Goal: Communication & Community: Answer question/provide support

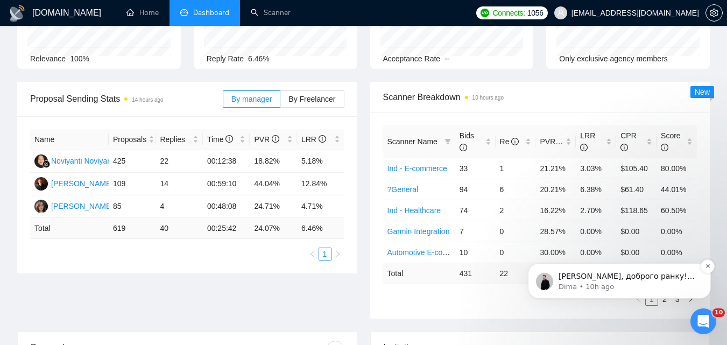
click at [646, 282] on p "Dima • 10h ago" at bounding box center [628, 287] width 139 height 10
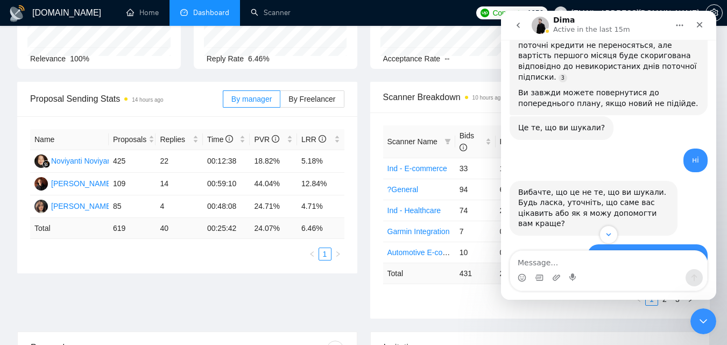
scroll to position [688, 0]
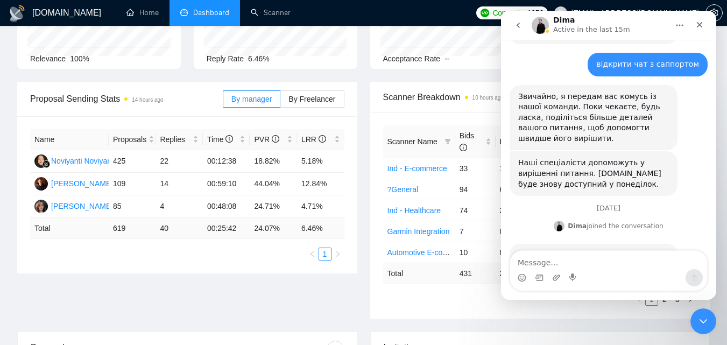
click at [625, 269] on textarea "Message…" at bounding box center [608, 260] width 197 height 18
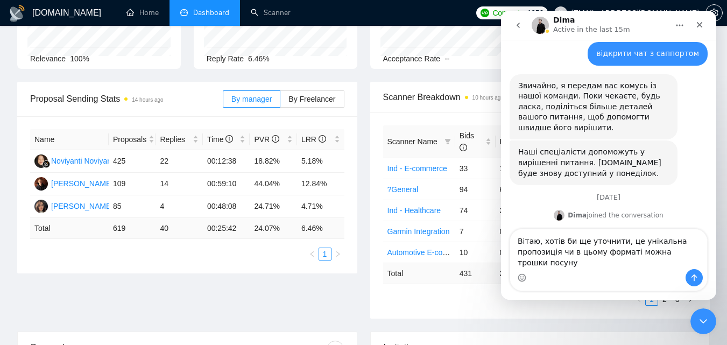
scroll to position [710, 0]
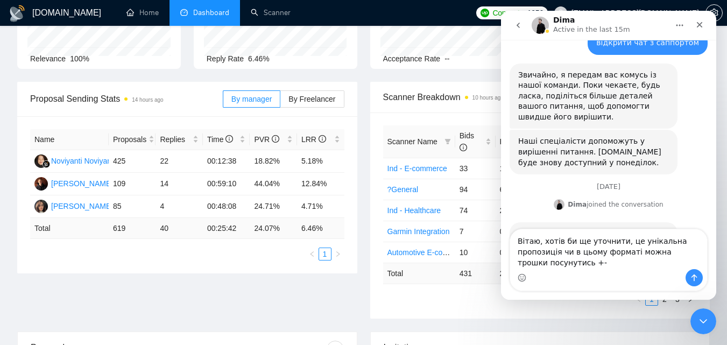
type textarea "Вітаю, хотів би ще уточнити, це унікальна пропозиція чи в цьому форматі можна т…"
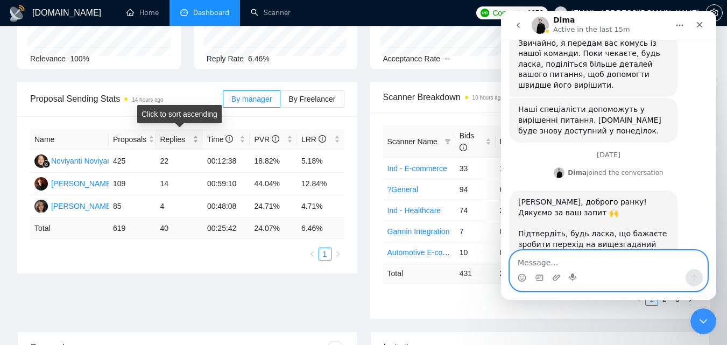
scroll to position [0, 0]
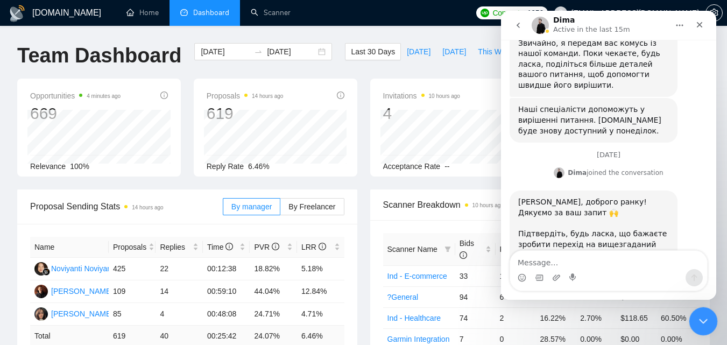
drag, startPoint x: 701, startPoint y: 317, endPoint x: 1254, endPoint y: 568, distance: 607.5
click at [700, 316] on icon "Close Intercom Messenger" at bounding box center [701, 319] width 13 height 13
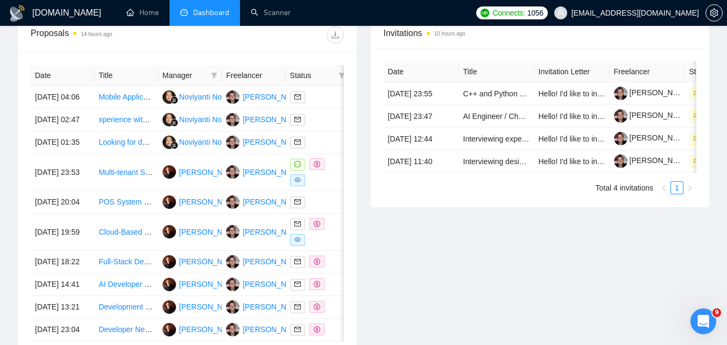
scroll to position [431, 0]
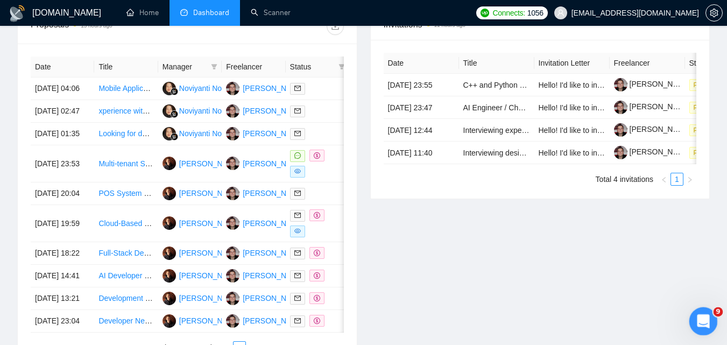
click at [694, 311] on div "Open Intercom Messenger" at bounding box center [702, 320] width 36 height 36
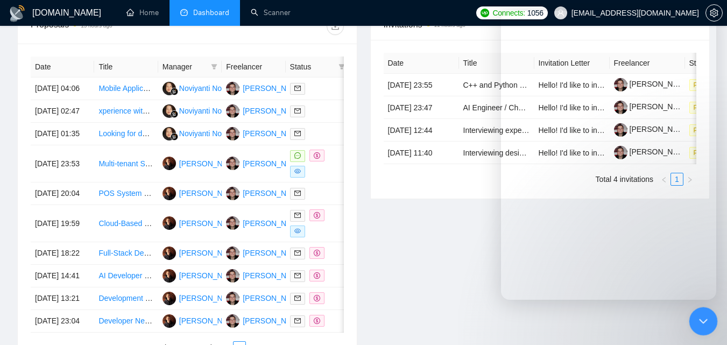
scroll to position [742, 0]
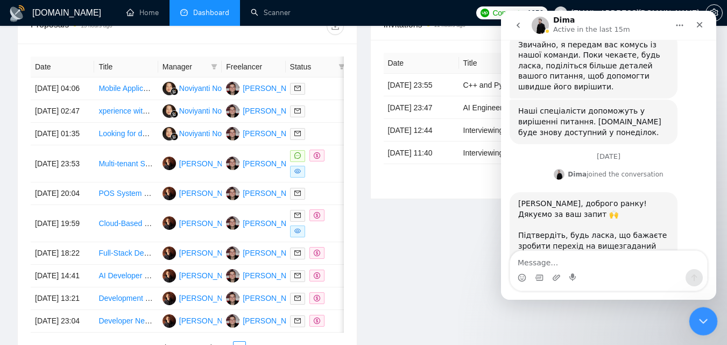
click at [694, 311] on div "Close Intercom Messenger" at bounding box center [702, 320] width 26 height 26
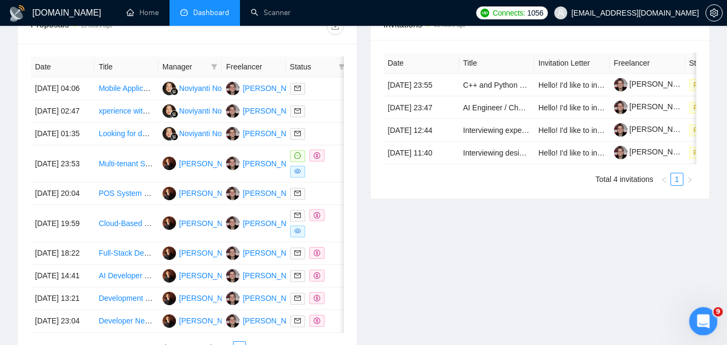
click at [695, 315] on div "Open Intercom Messenger" at bounding box center [702, 320] width 36 height 36
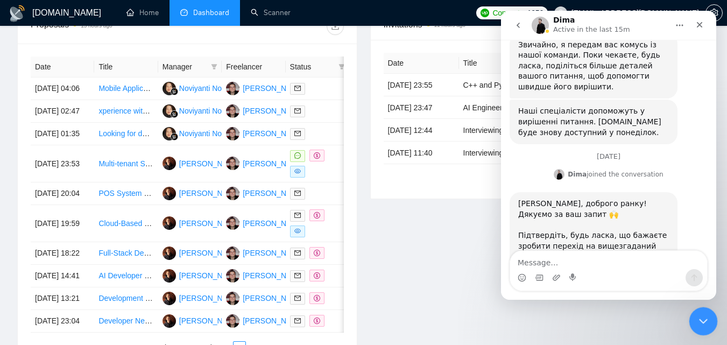
click at [699, 308] on div "Close Intercom Messenger" at bounding box center [702, 320] width 26 height 26
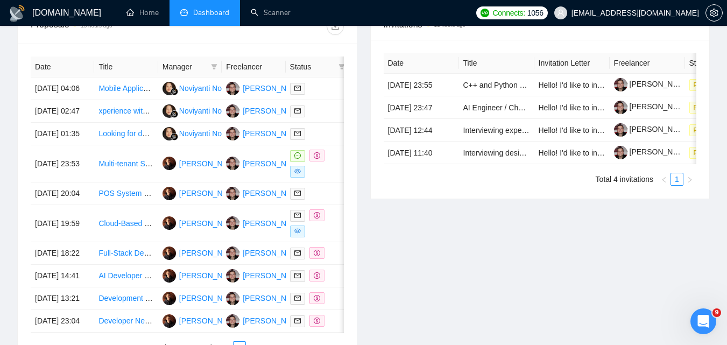
click at [561, 236] on div "Invitations 11 hours ago Date Title Invitation Letter Freelancer Status [DATE] …" at bounding box center [540, 188] width 353 height 359
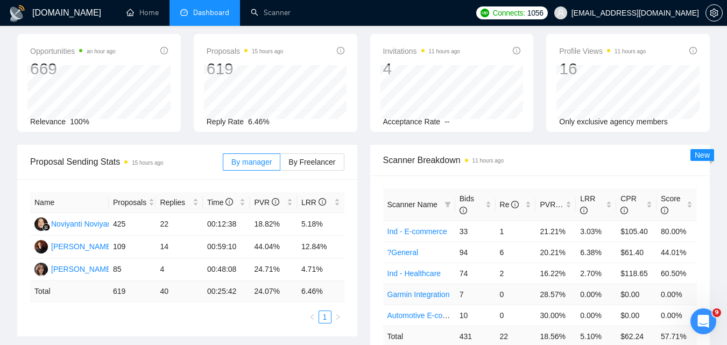
scroll to position [0, 0]
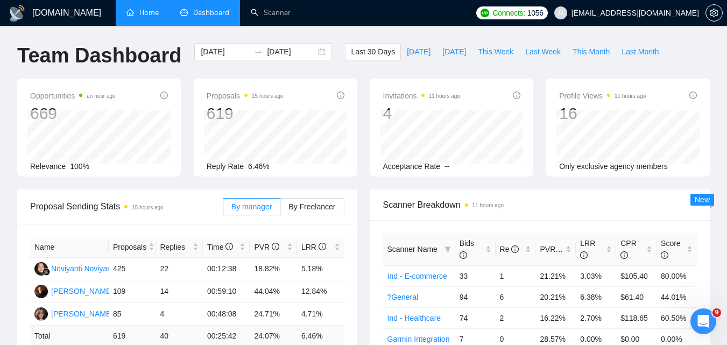
click at [151, 10] on link "Home" at bounding box center [142, 12] width 32 height 9
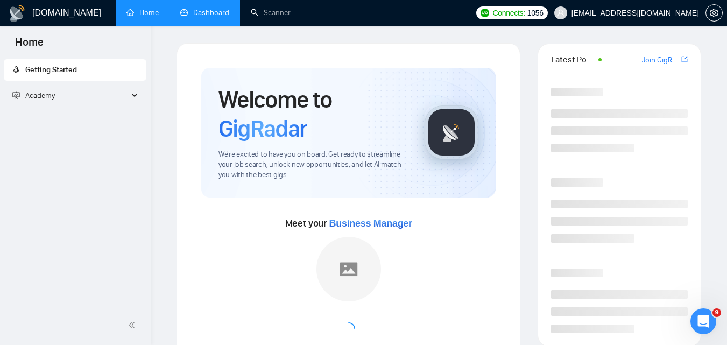
click at [215, 10] on link "Dashboard" at bounding box center [204, 12] width 49 height 9
